Goal: Book appointment/travel/reservation

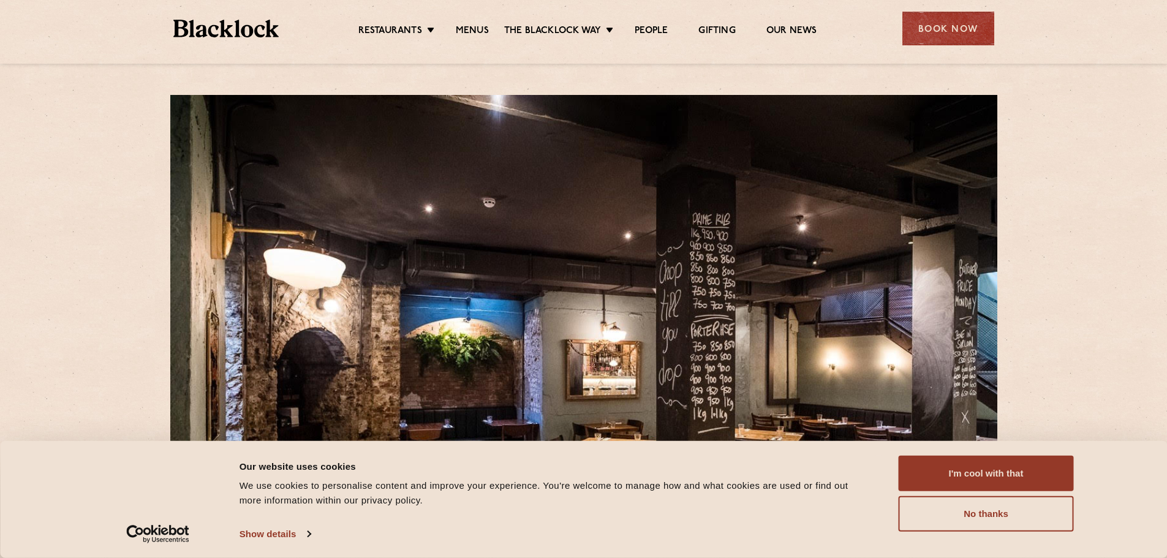
click at [476, 23] on ul "Restaurants Soho City Shoreditch Covent Garden Canary Wharf Manchester Birmingh…" at bounding box center [587, 29] width 617 height 20
click at [476, 28] on link "Menus" at bounding box center [472, 31] width 33 height 13
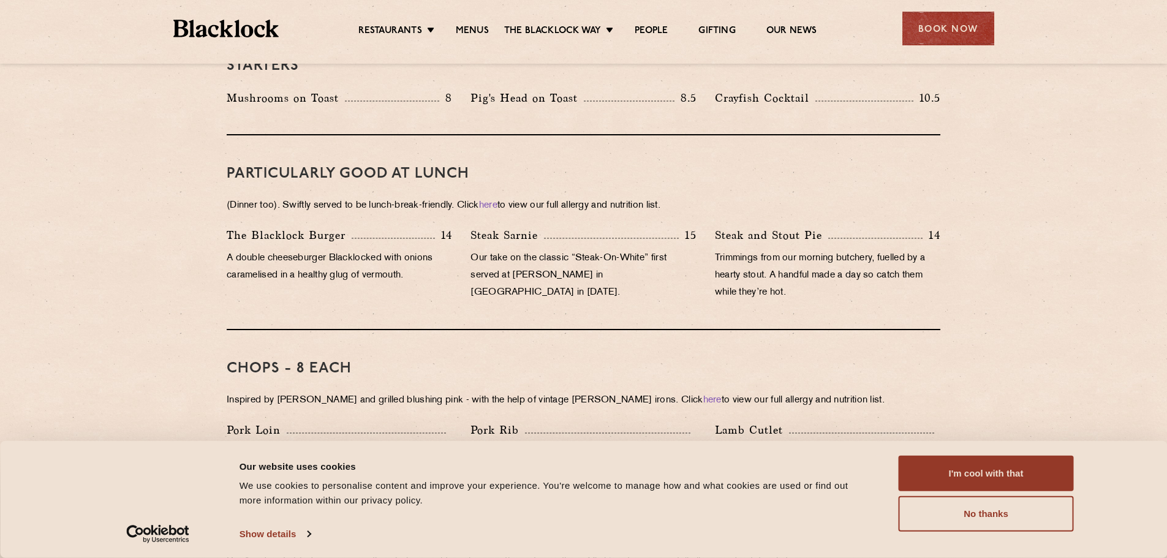
scroll to position [735, 0]
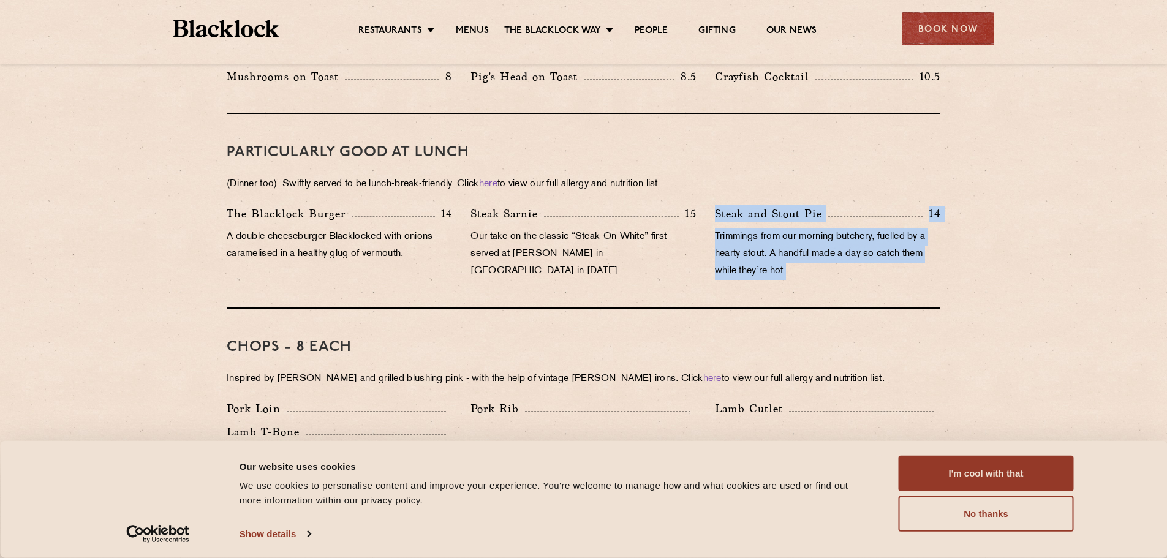
drag, startPoint x: 712, startPoint y: 200, endPoint x: 830, endPoint y: 273, distance: 138.9
click at [830, 273] on div "PARTICULARLY GOOD AT LUNCH (Dinner too). Swiftly served to be lunch-break-frien…" at bounding box center [583, 211] width 713 height 195
click at [818, 254] on p "Trimmings from our morning butchery, fuelled by a hearty stout. A handful made …" at bounding box center [827, 253] width 225 height 51
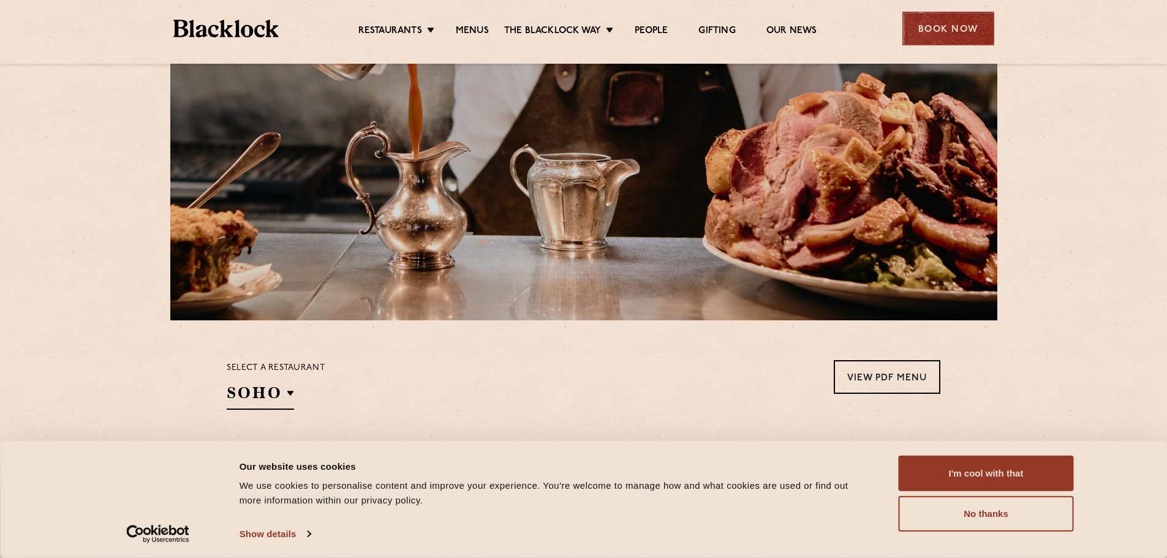
scroll to position [61, 0]
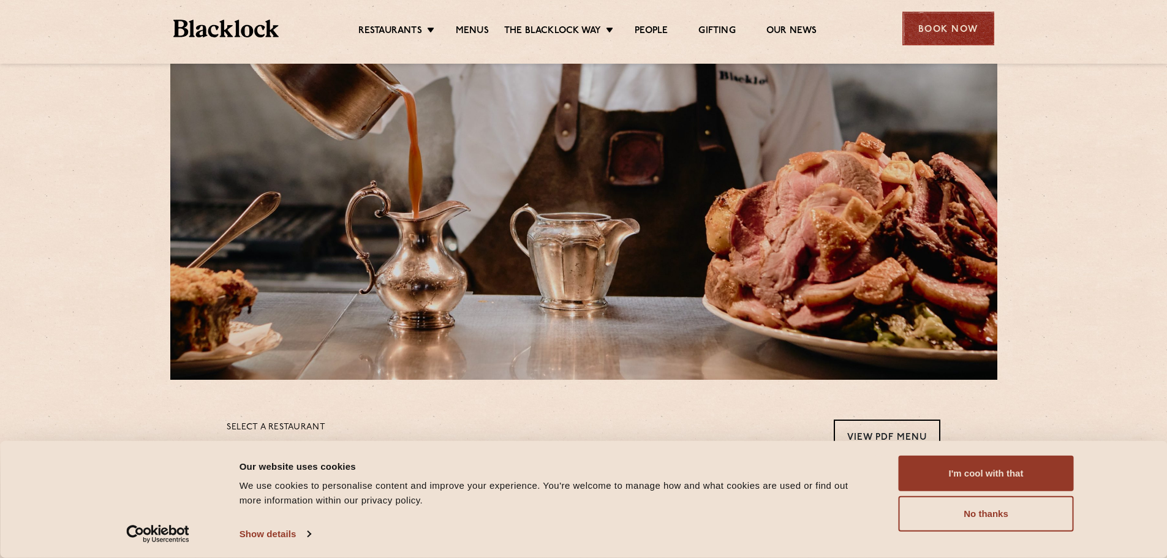
click at [933, 39] on div "Book Now" at bounding box center [948, 29] width 92 height 34
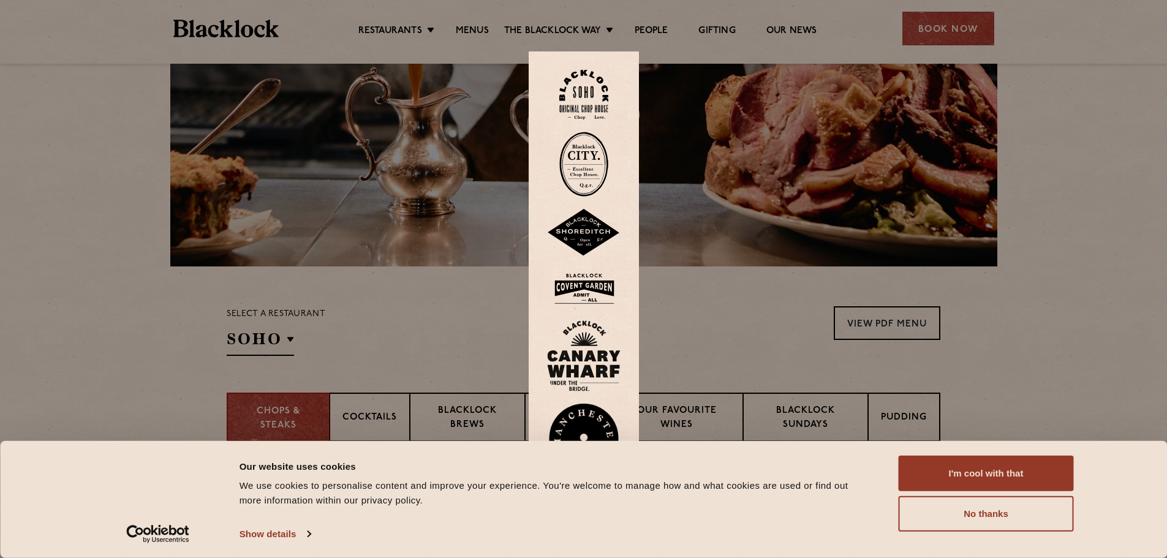
scroll to position [184, 0]
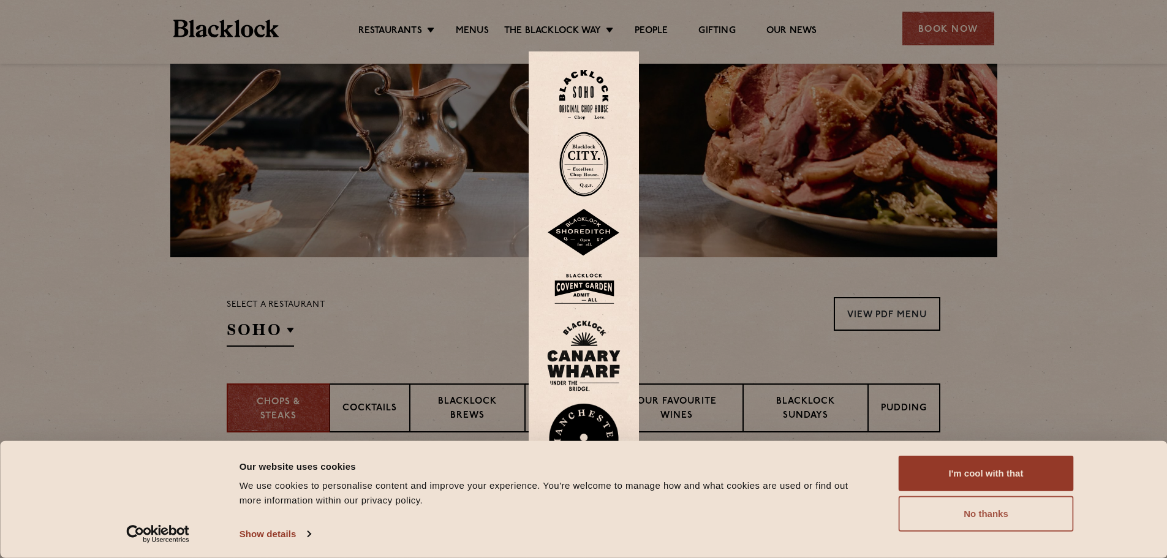
click at [964, 515] on button "No thanks" at bounding box center [985, 514] width 175 height 36
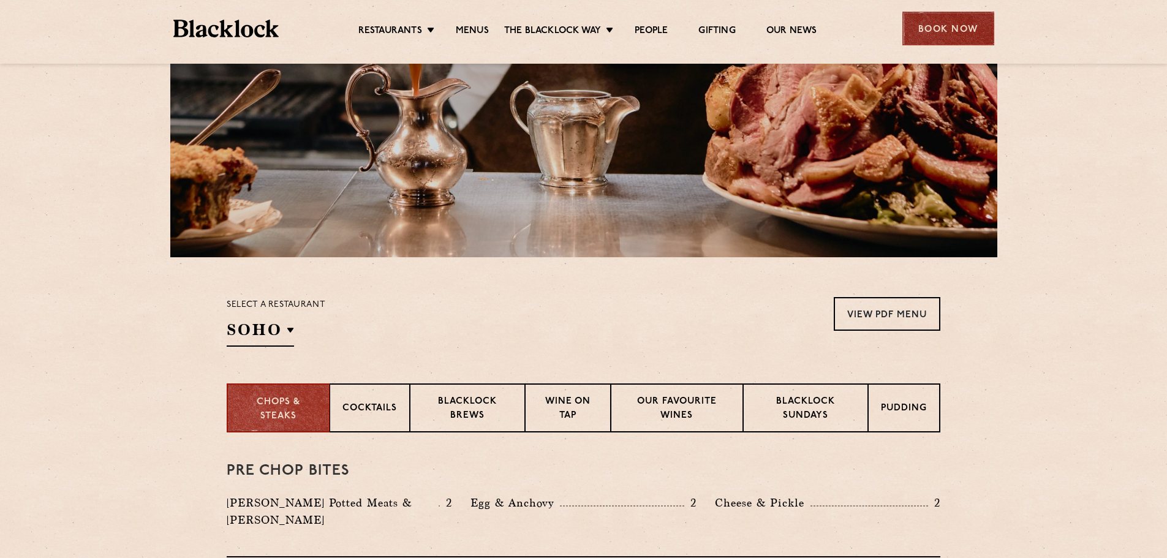
click at [957, 24] on div "Book Now" at bounding box center [948, 29] width 92 height 34
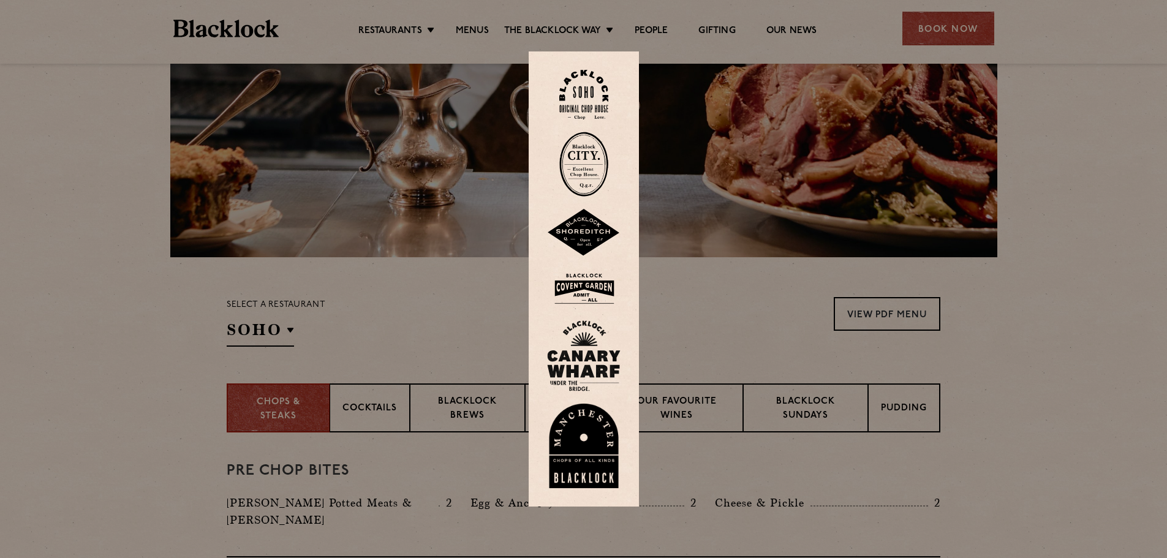
click at [601, 166] on img at bounding box center [583, 164] width 49 height 65
